Goal: Browse casually

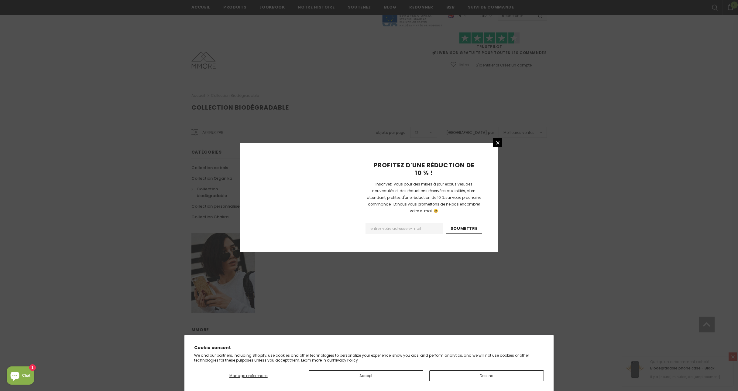
scroll to position [244, 0]
